Goal: Use online tool/utility: Utilize a website feature to perform a specific function

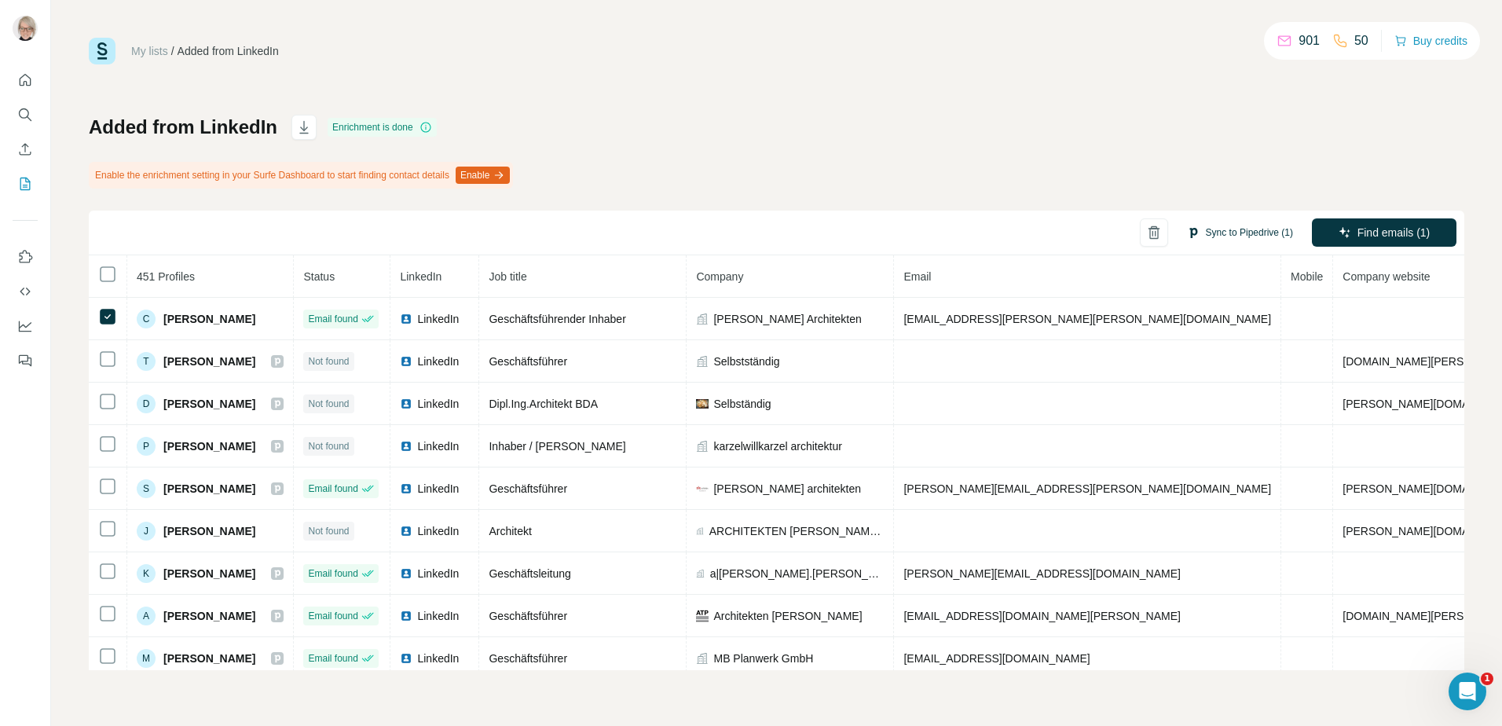
click at [1225, 233] on button "Sync to Pipedrive (1)" at bounding box center [1240, 233] width 128 height 24
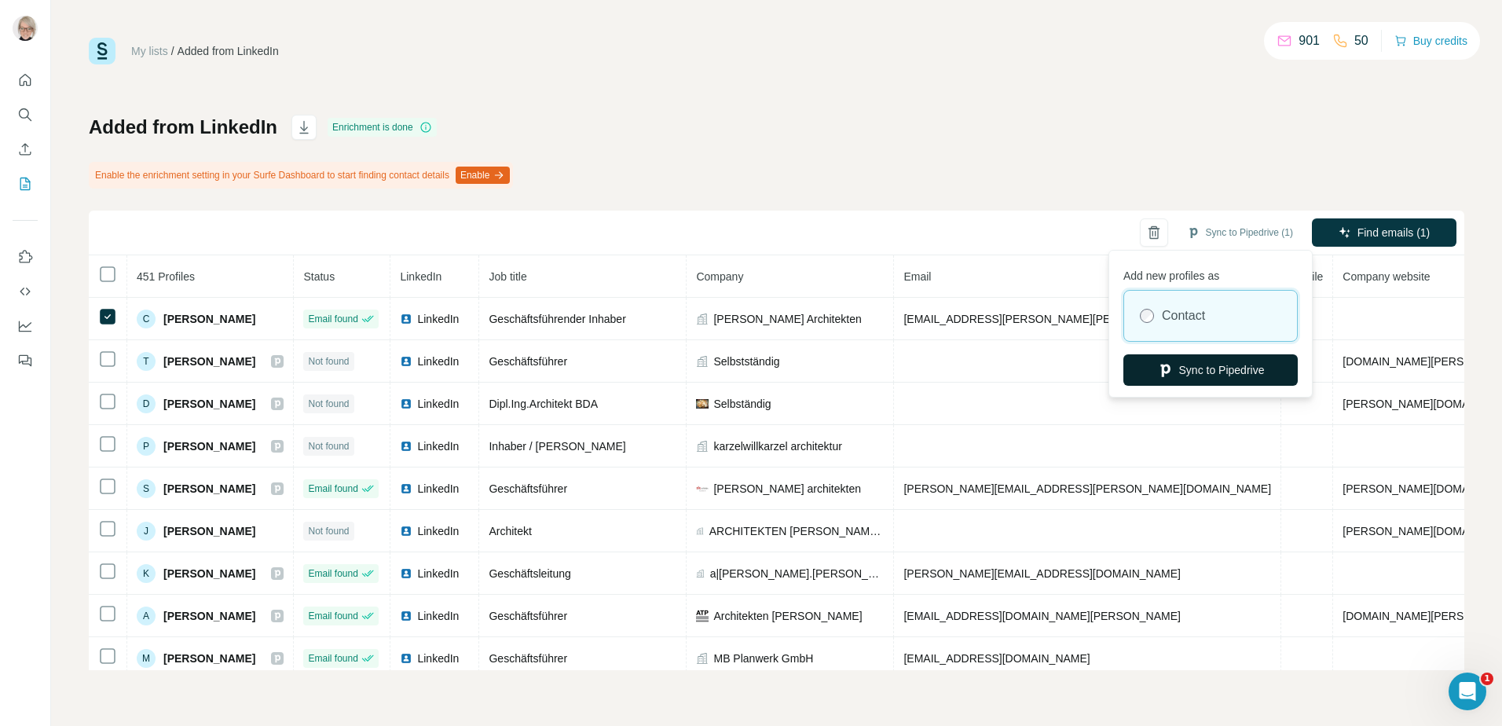
click at [1228, 371] on button "Sync to Pipedrive" at bounding box center [1210, 369] width 174 height 31
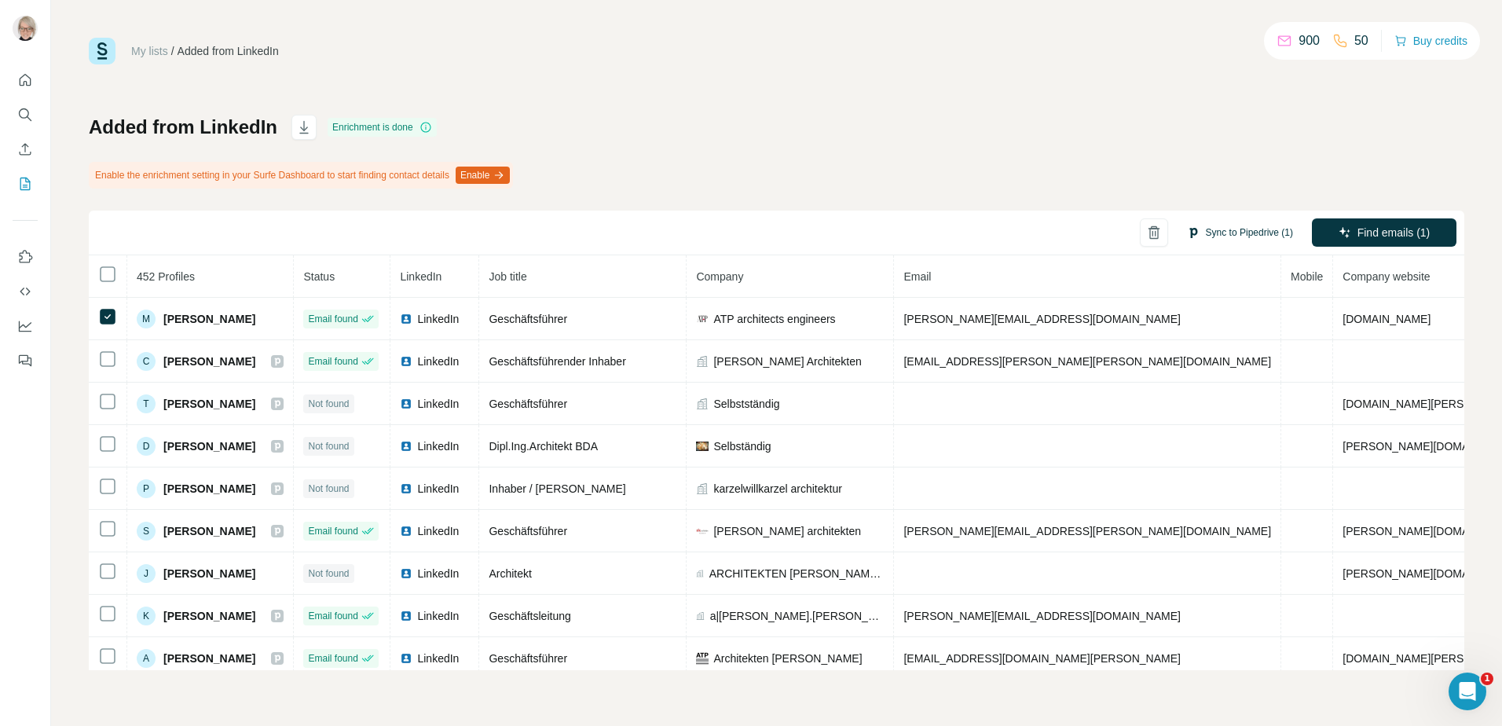
click at [1224, 228] on button "Sync to Pipedrive (1)" at bounding box center [1240, 233] width 128 height 24
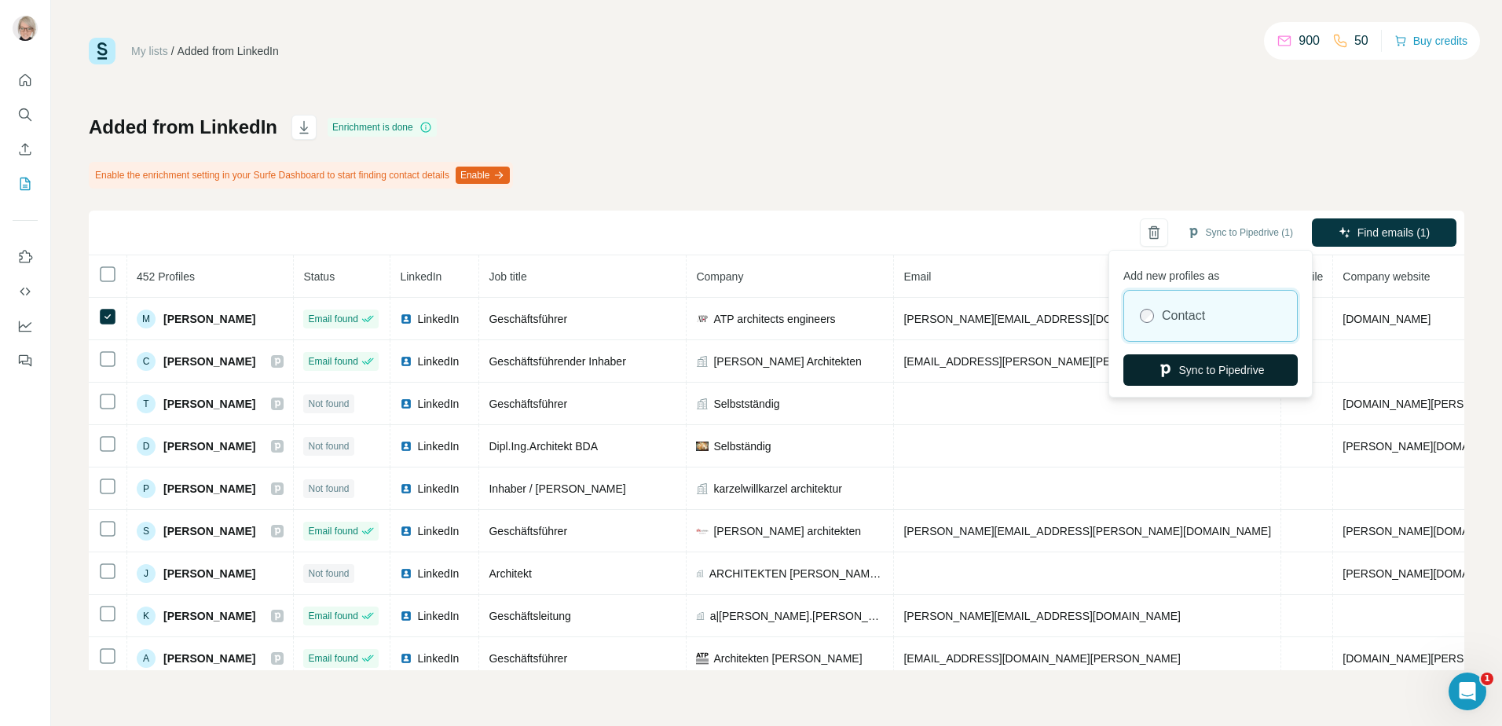
click at [1213, 364] on button "Sync to Pipedrive" at bounding box center [1210, 369] width 174 height 31
